Goal: Find specific page/section: Find specific page/section

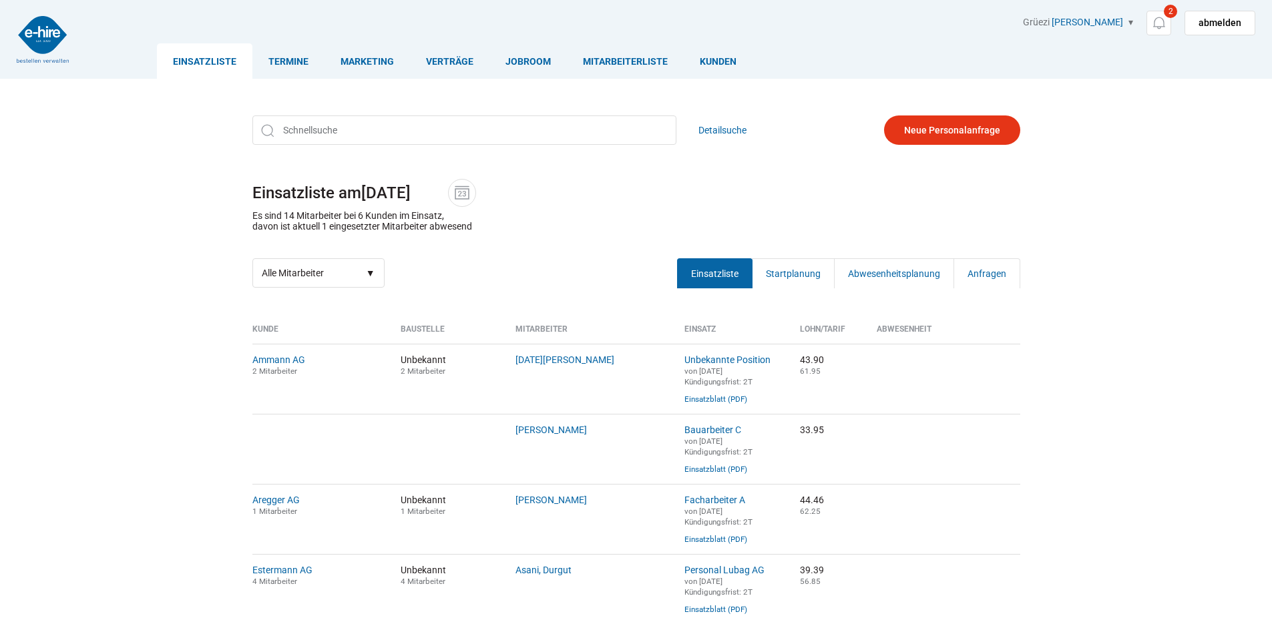
click at [203, 61] on link "Einsatzliste" at bounding box center [204, 60] width 95 height 35
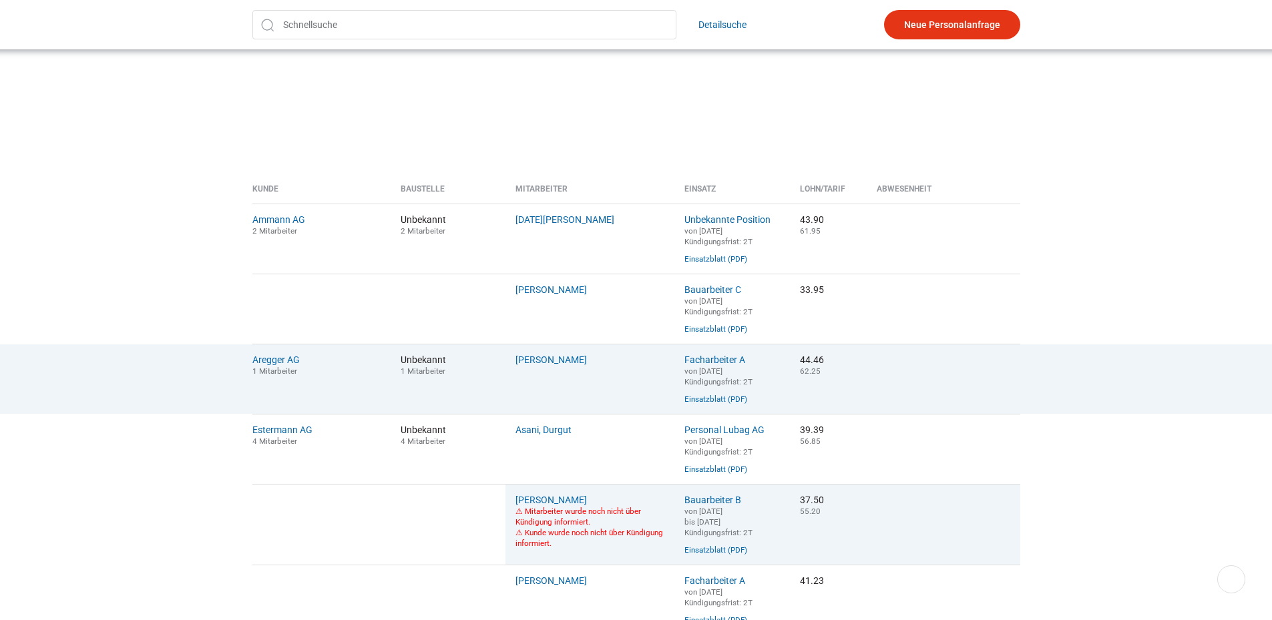
scroll to position [334, 0]
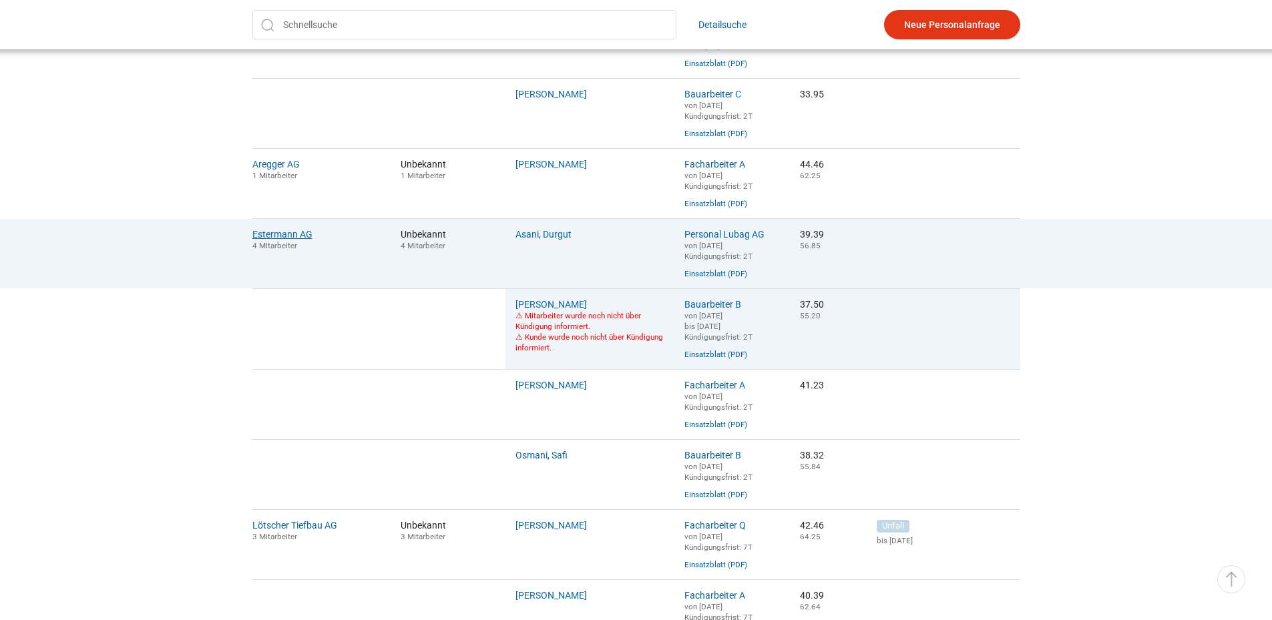
click at [290, 237] on link "Estermann AG" at bounding box center [282, 234] width 60 height 11
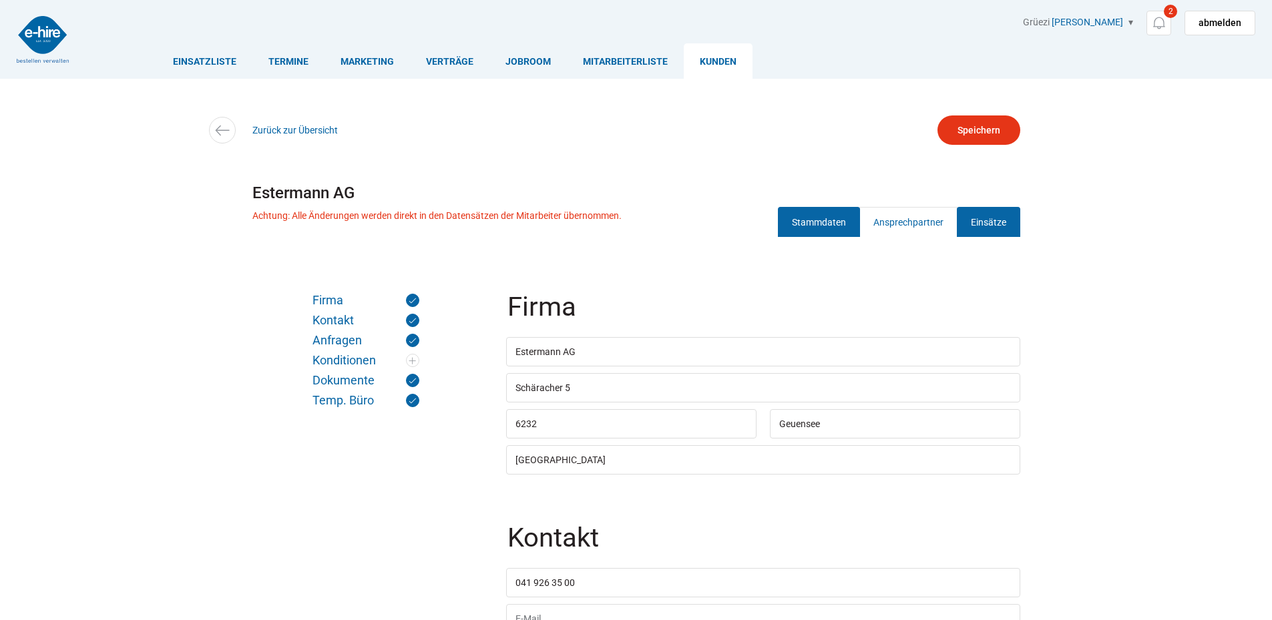
click at [1009, 218] on link "Einsätze" at bounding box center [988, 222] width 63 height 30
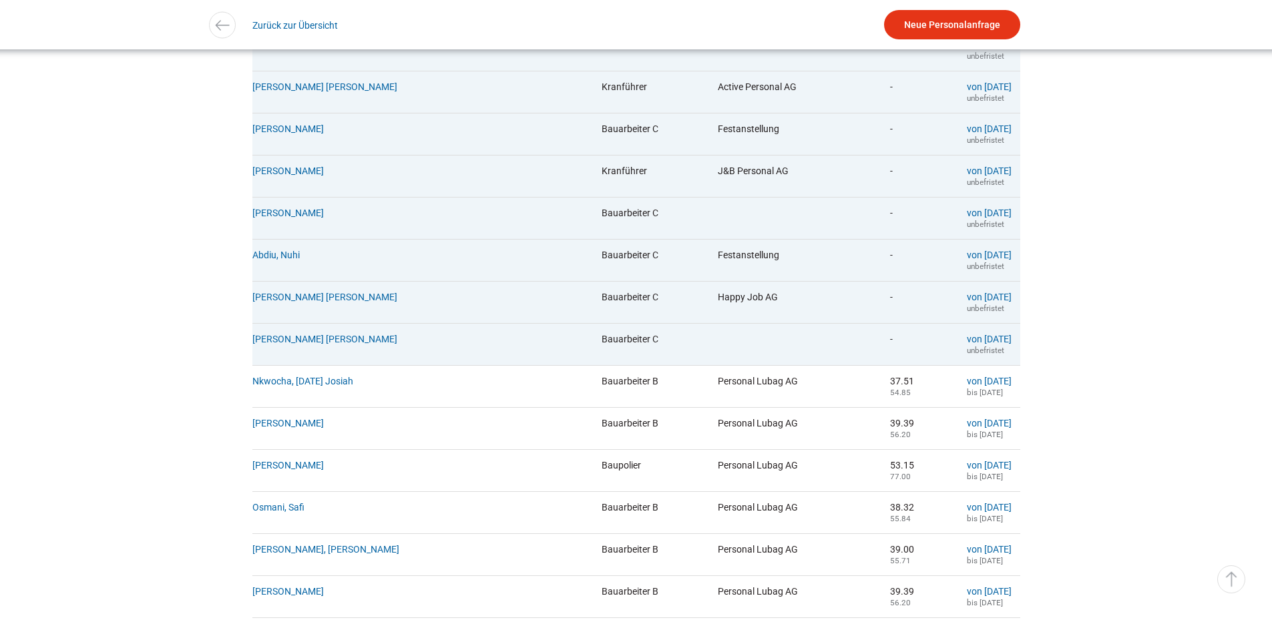
scroll to position [735, 0]
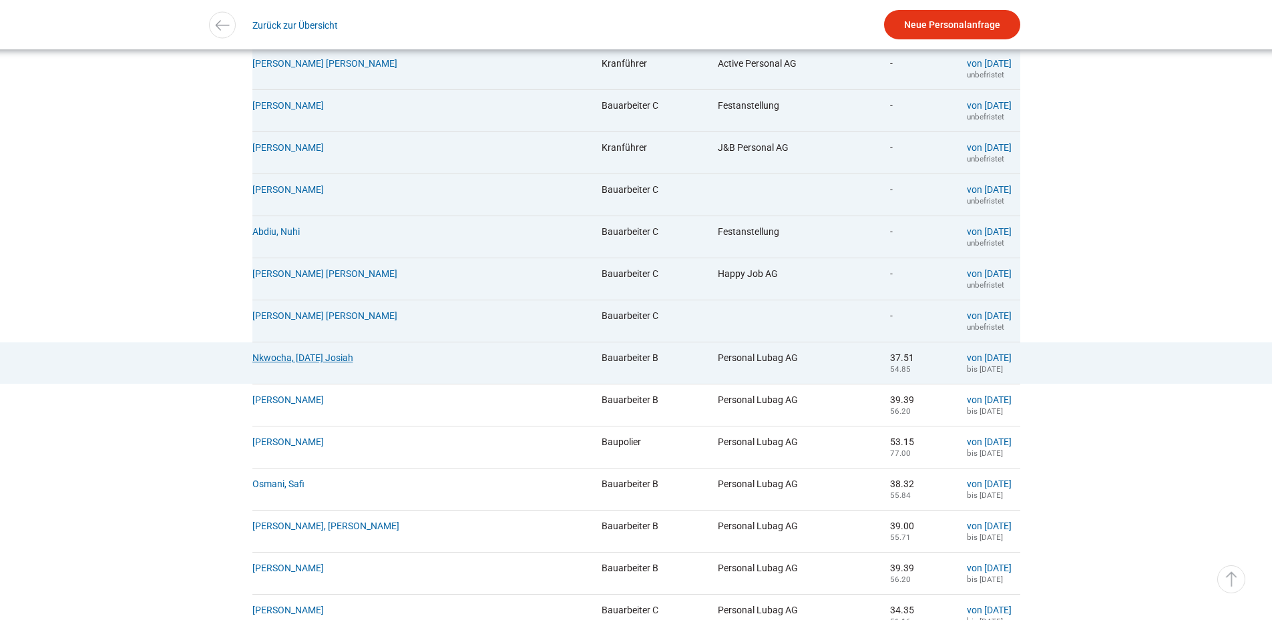
click at [323, 363] on link "Nkwocha, Sunday Josiah" at bounding box center [302, 358] width 101 height 11
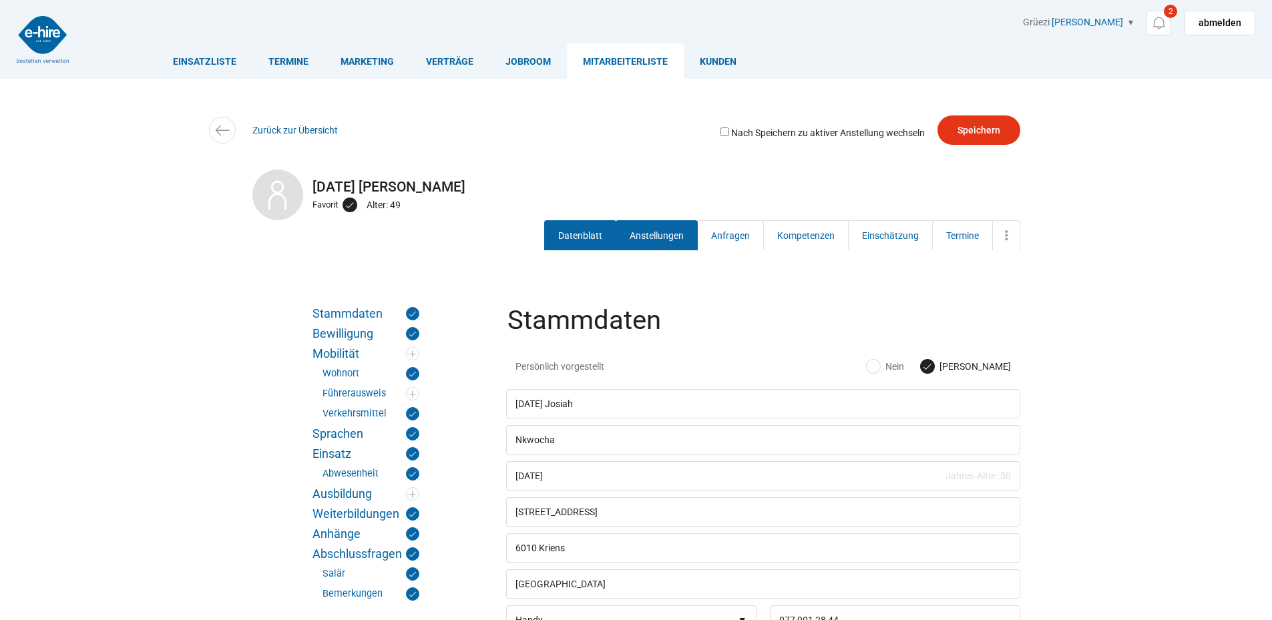
click at [632, 239] on link "Anstellungen" at bounding box center [657, 235] width 82 height 30
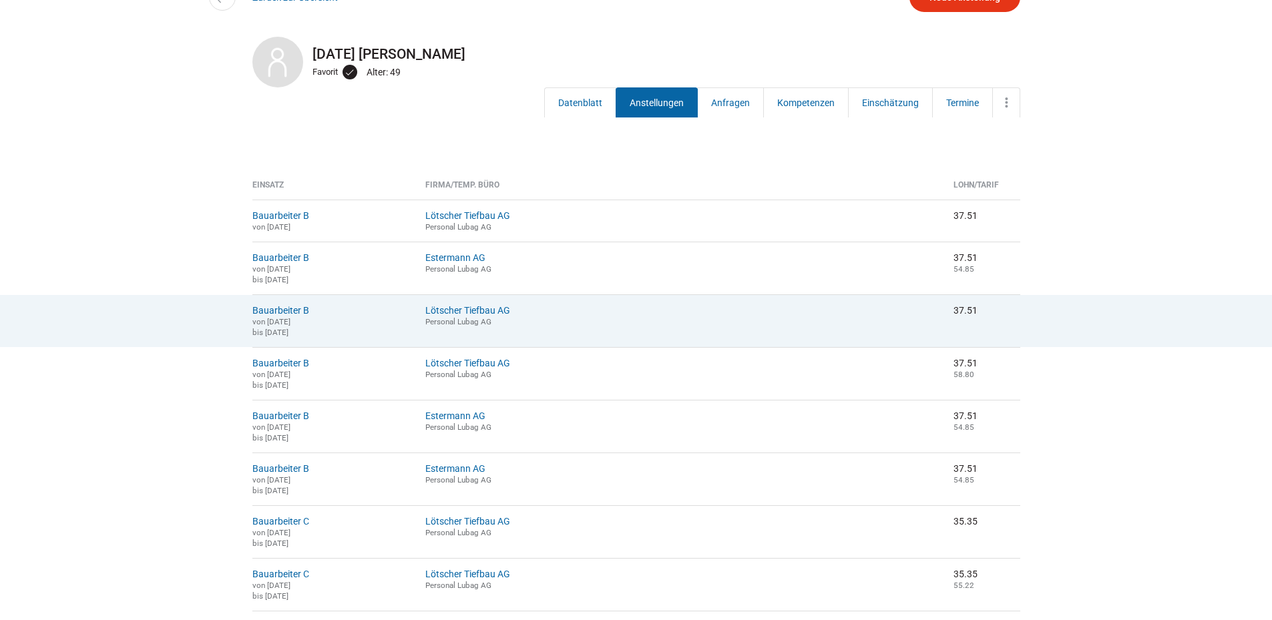
scroll to position [134, 0]
